Goal: Transaction & Acquisition: Purchase product/service

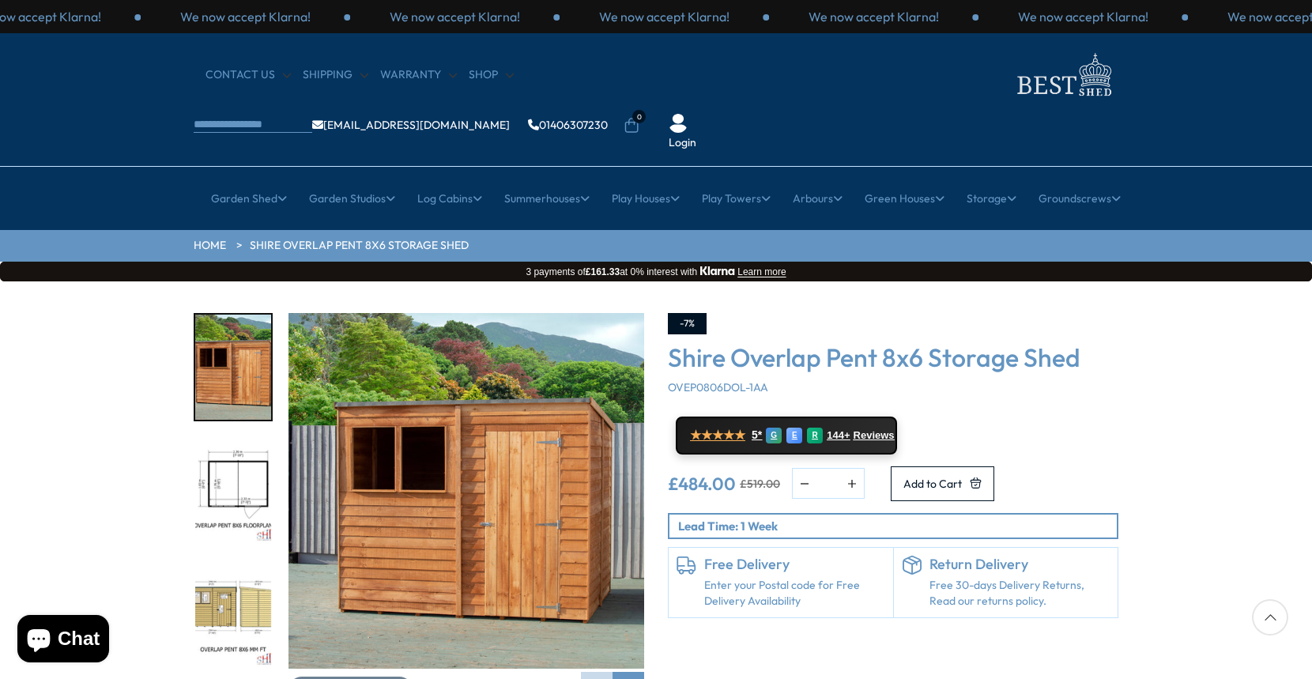
click at [238, 439] on img "2 / 9" at bounding box center [233, 491] width 76 height 105
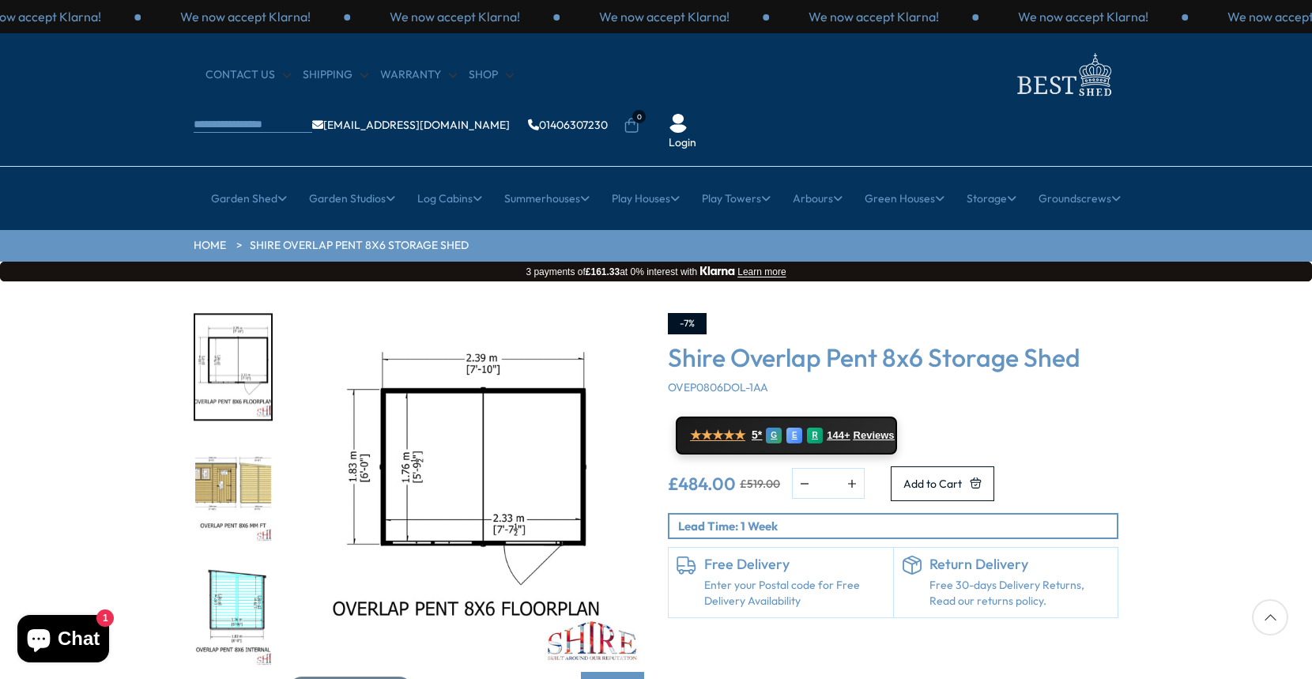
click at [237, 439] on img "3 / 9" at bounding box center [233, 491] width 76 height 105
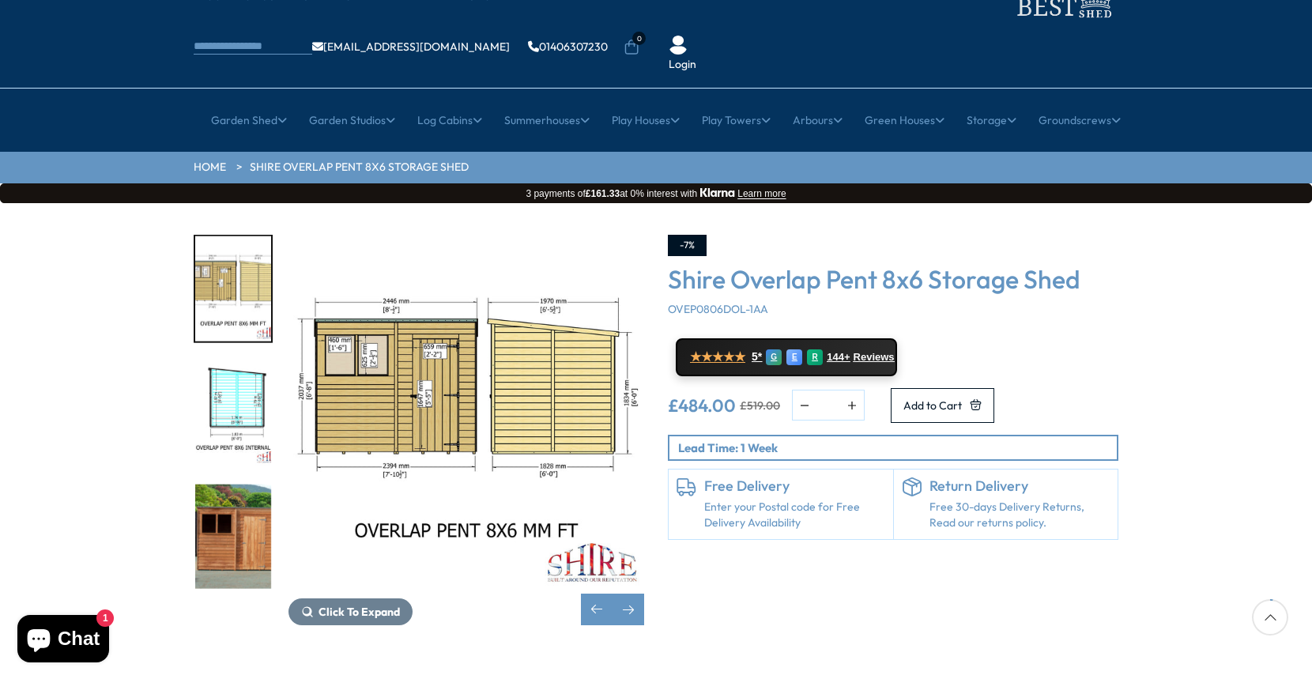
scroll to position [74, 0]
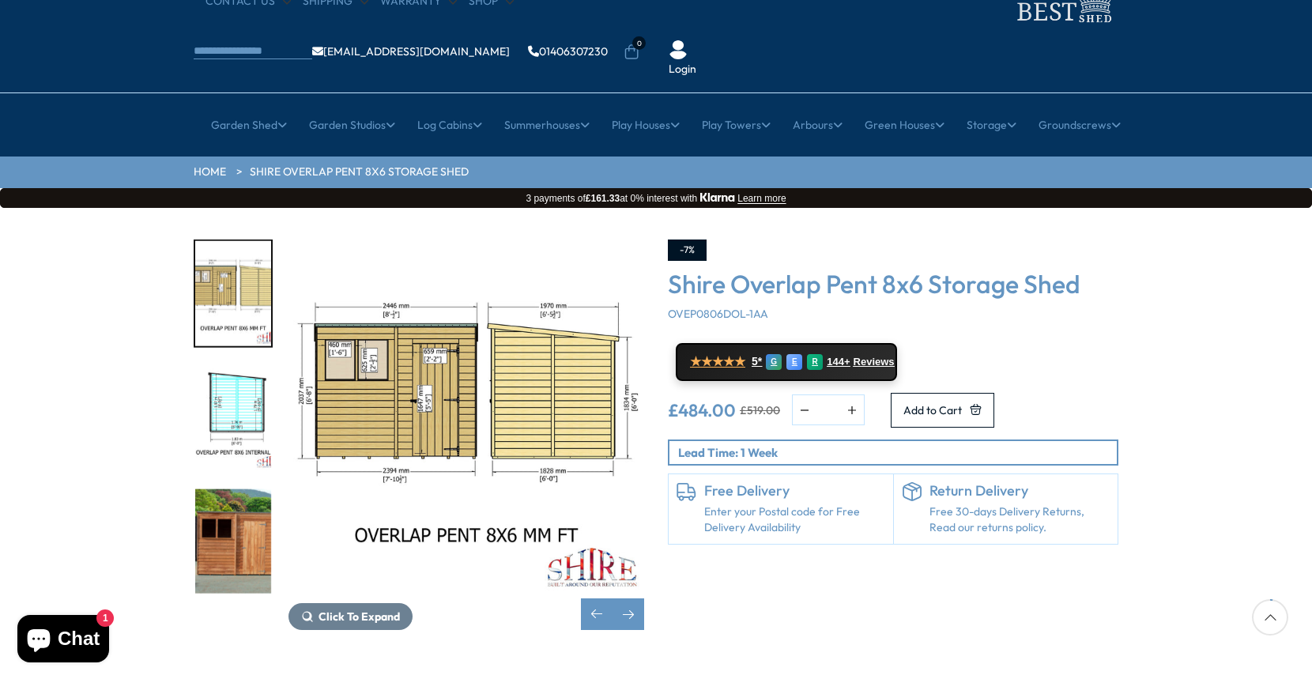
click at [252, 370] on img "4 / 9" at bounding box center [233, 417] width 76 height 105
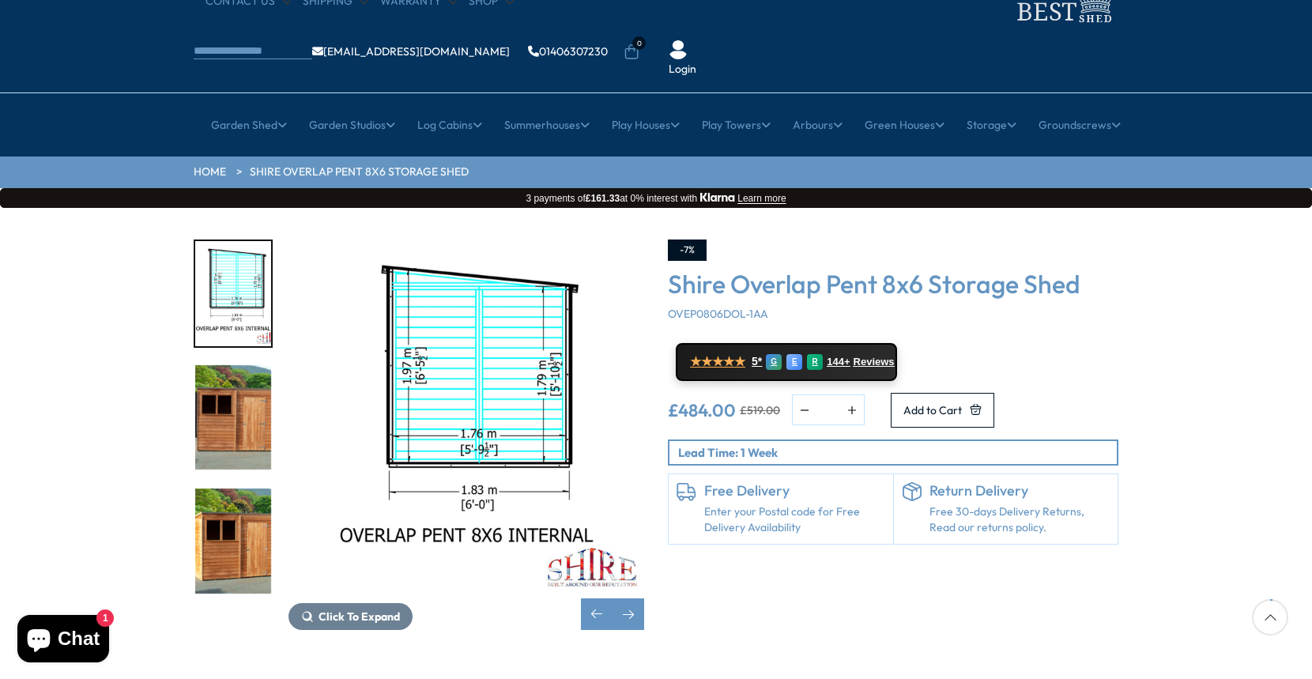
click at [500, 303] on img "4 / 9" at bounding box center [466, 417] width 356 height 356
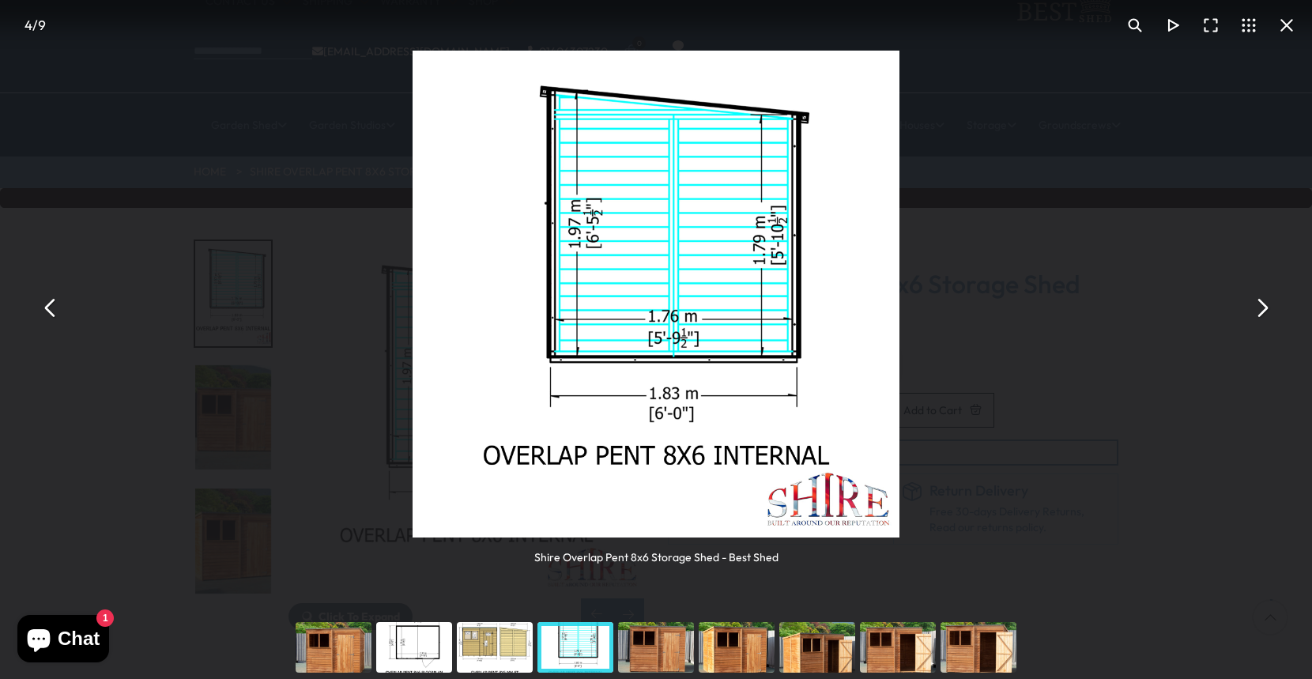
click at [577, 662] on div "You can close this modal content with the ESC key" at bounding box center [575, 647] width 81 height 63
click at [655, 646] on div "You can close this modal content with the ESC key" at bounding box center [656, 647] width 81 height 63
